Goal: Use online tool/utility: Utilize a website feature to perform a specific function

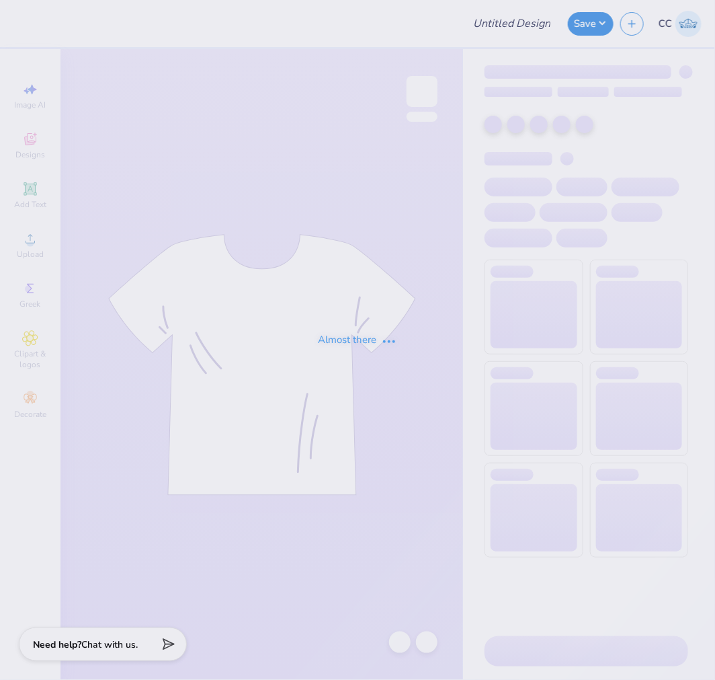
type input "FPS238808"
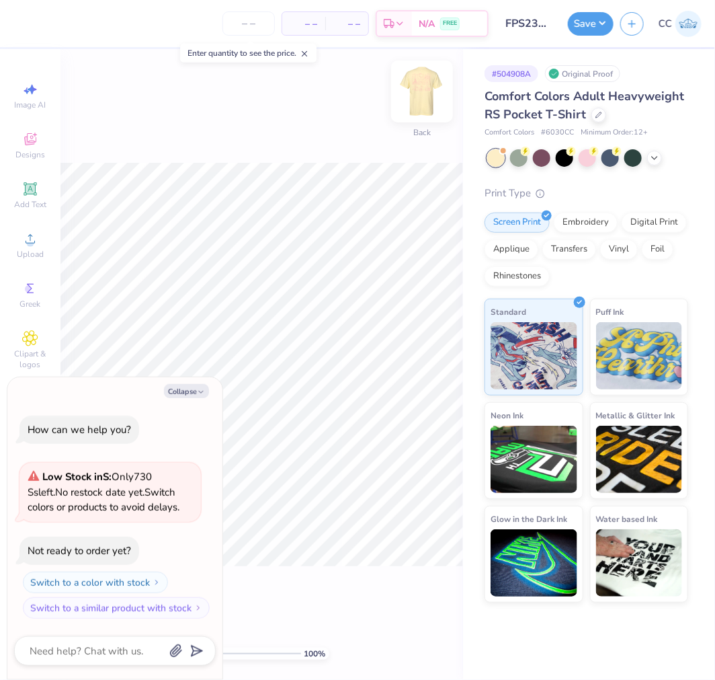
click at [421, 103] on img at bounding box center [422, 92] width 54 height 54
type textarea "x"
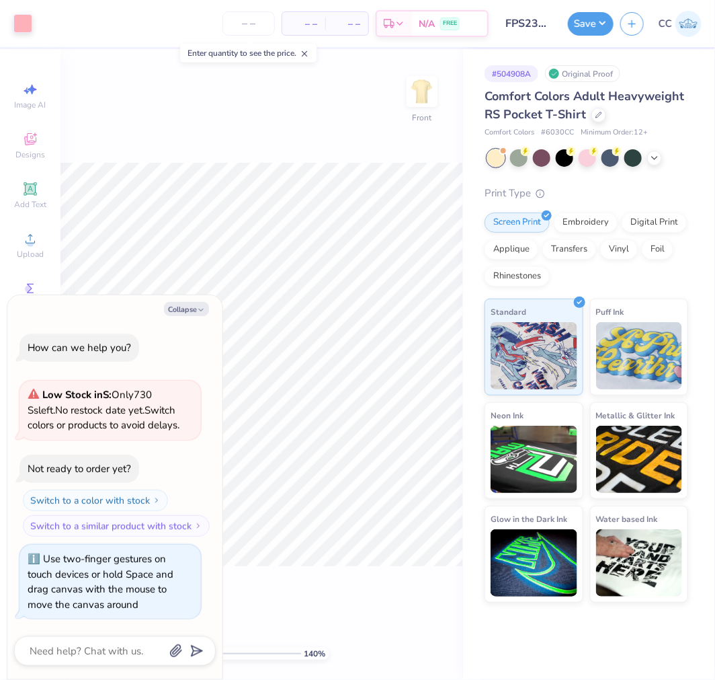
type input "1.39584521408376"
type textarea "x"
type input "1.74339355603371"
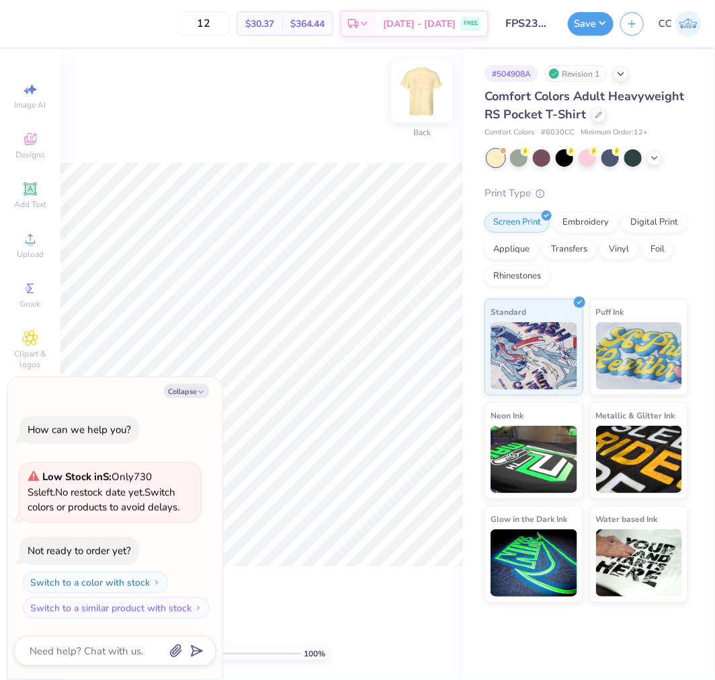
click at [425, 93] on img at bounding box center [422, 92] width 54 height 54
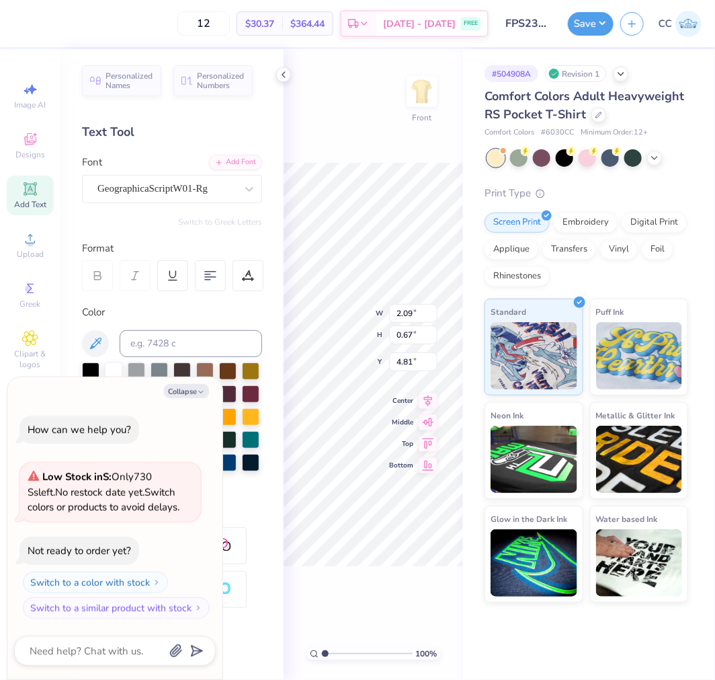
type textarea "x"
type input "5.67"
type input "0.83"
type input "8.04"
type textarea "x"
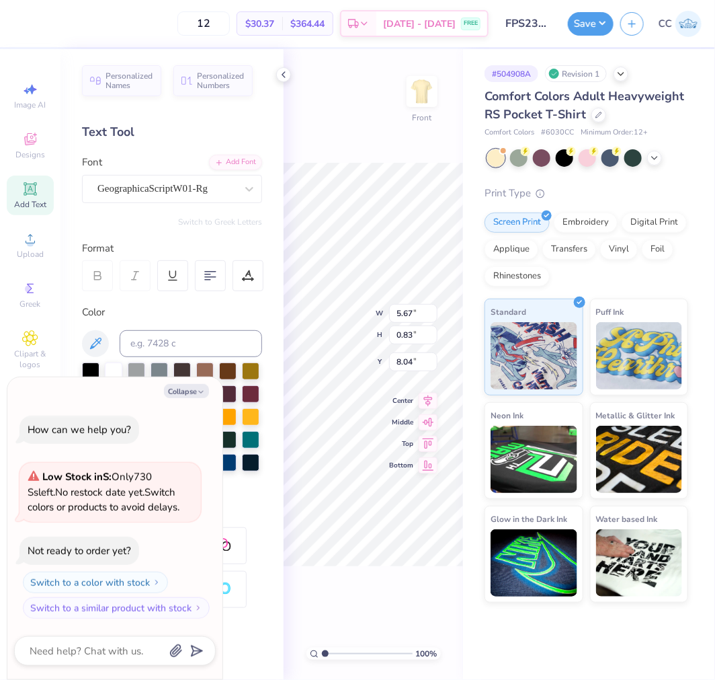
type input "6.05"
type input "1.01"
type input "8.94"
click at [581, 21] on button "Save" at bounding box center [591, 22] width 46 height 24
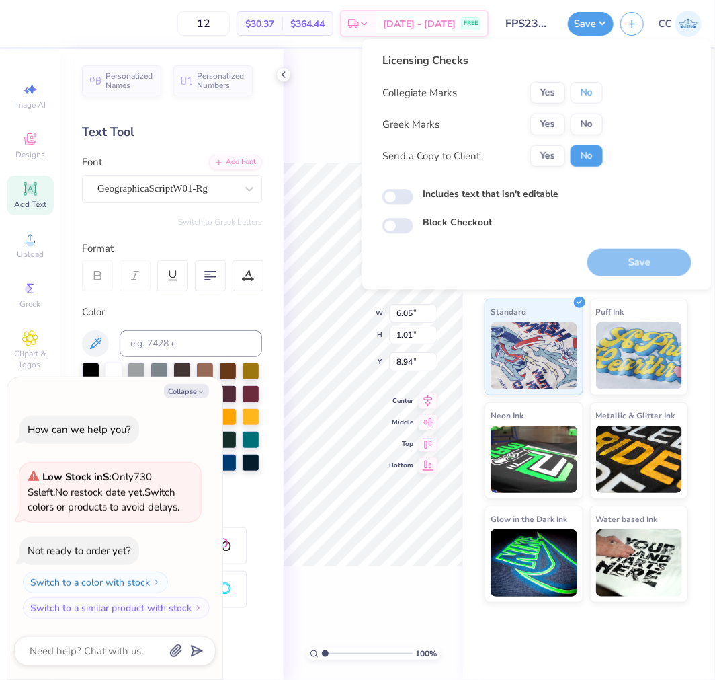
click at [585, 82] on button "No" at bounding box center [587, 93] width 32 height 22
click at [588, 126] on button "No" at bounding box center [587, 125] width 32 height 22
click at [615, 254] on button "Save" at bounding box center [639, 263] width 104 height 28
type textarea "x"
